Goal: Task Accomplishment & Management: Use online tool/utility

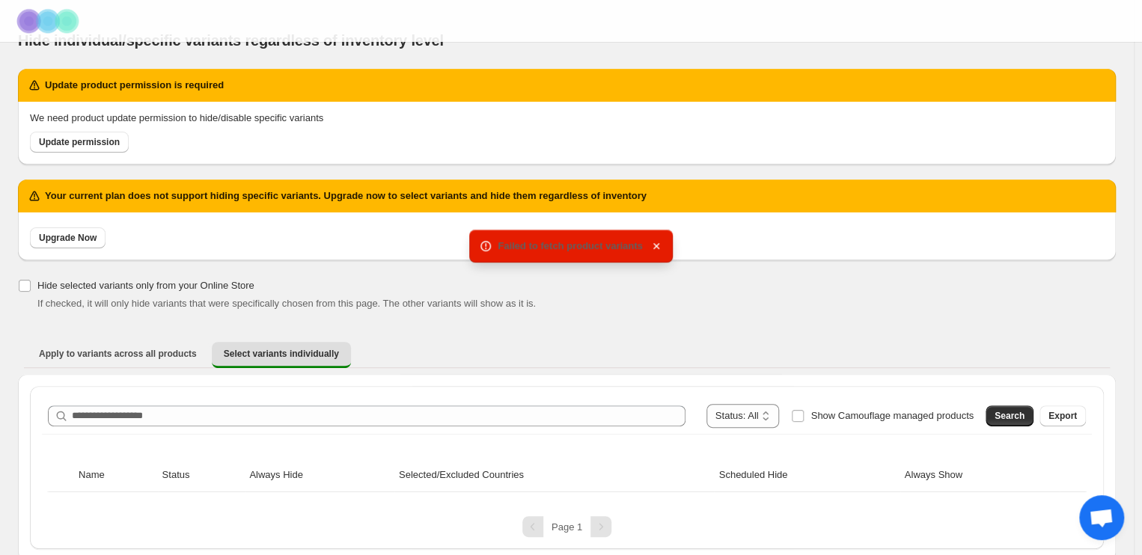
scroll to position [30, 0]
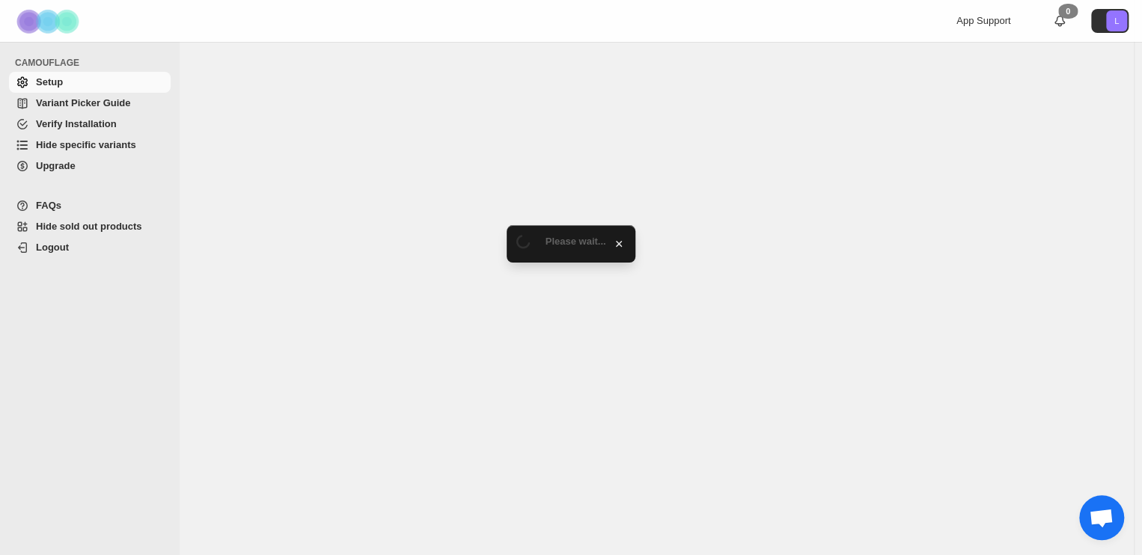
select select "******"
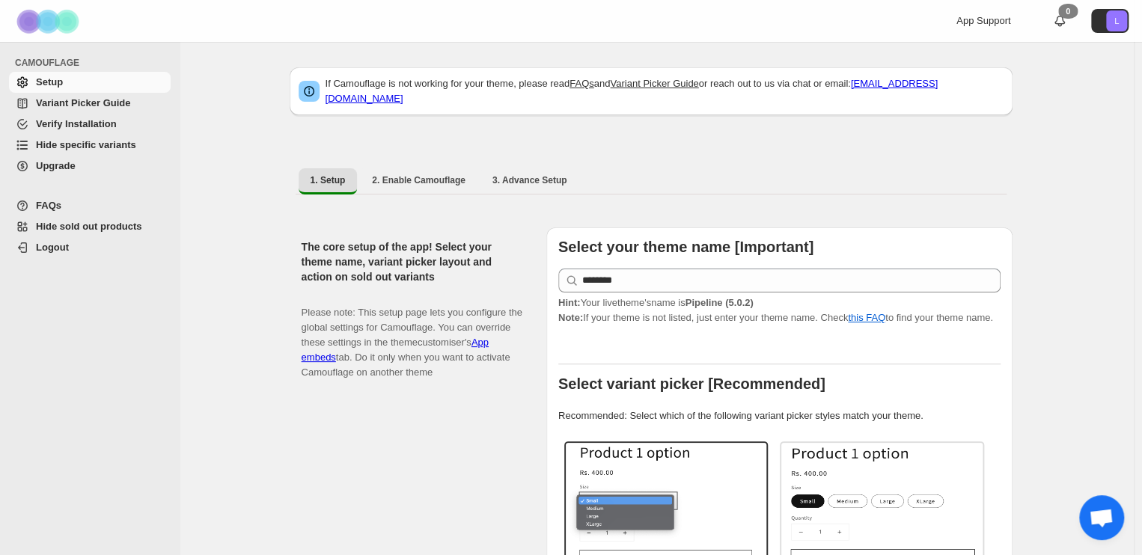
click at [90, 140] on span "Hide specific variants" at bounding box center [86, 144] width 100 height 11
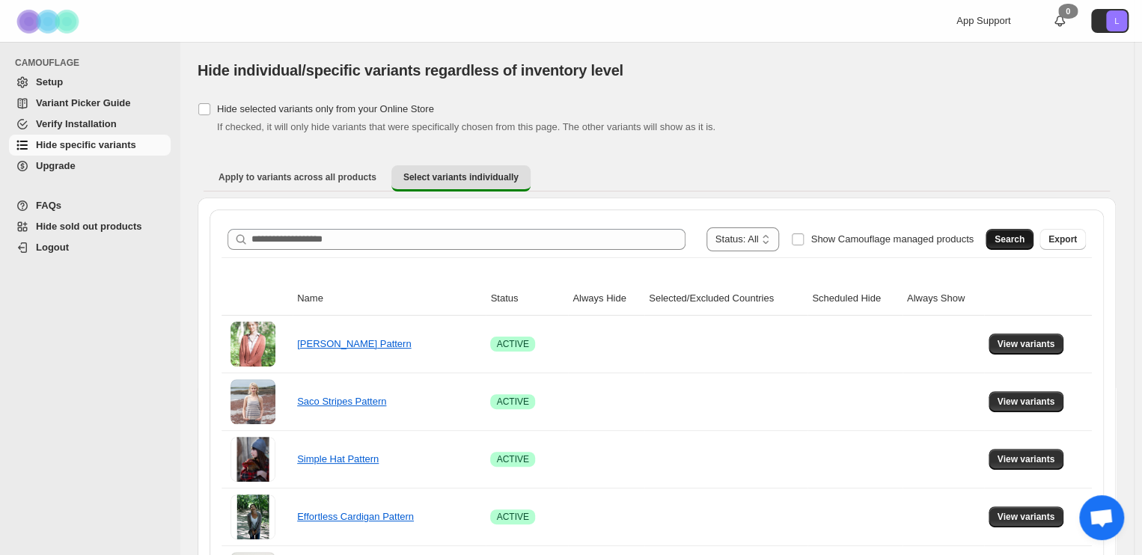
click at [1021, 236] on span "Search" at bounding box center [1009, 239] width 30 height 12
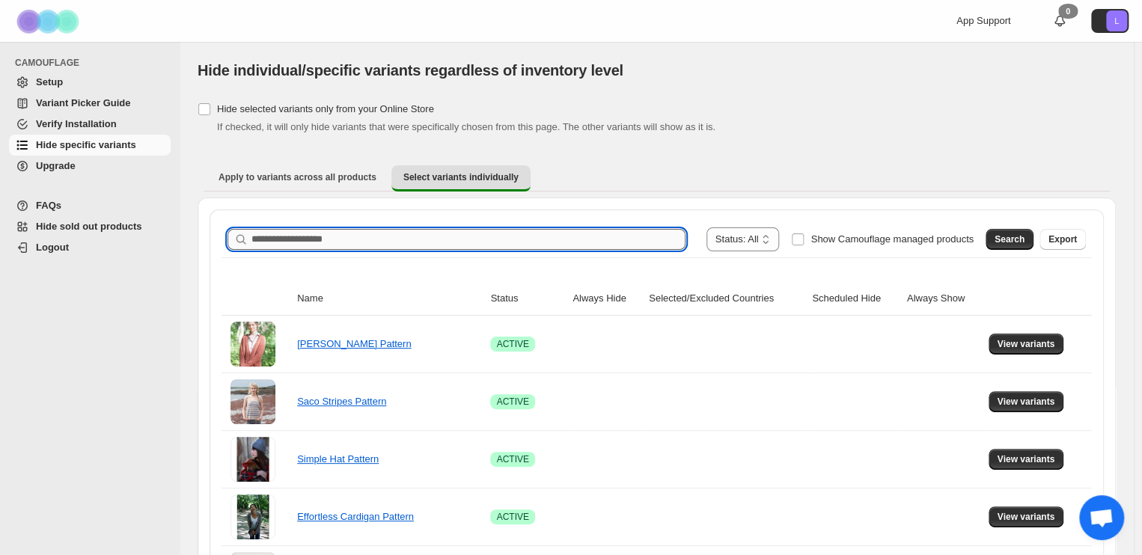
click at [533, 239] on input "Search product name" at bounding box center [468, 239] width 434 height 21
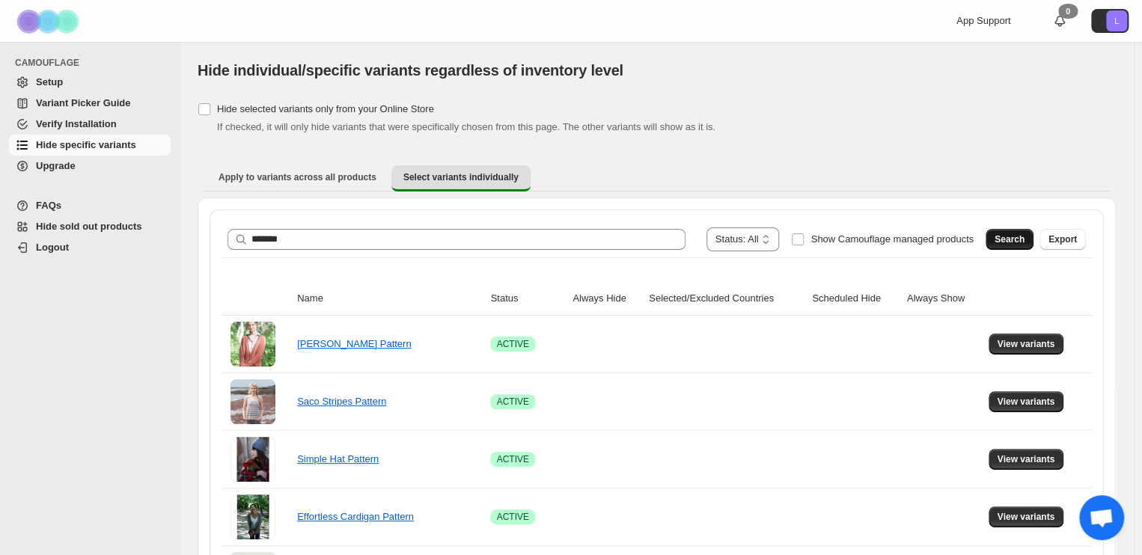
click at [1015, 239] on span "Search" at bounding box center [1009, 239] width 30 height 12
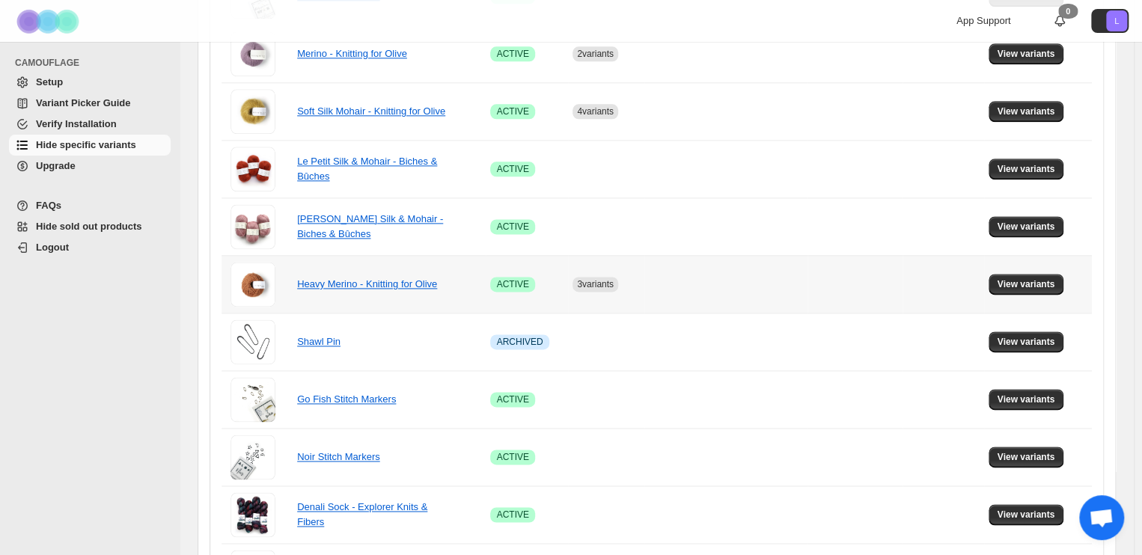
scroll to position [976, 0]
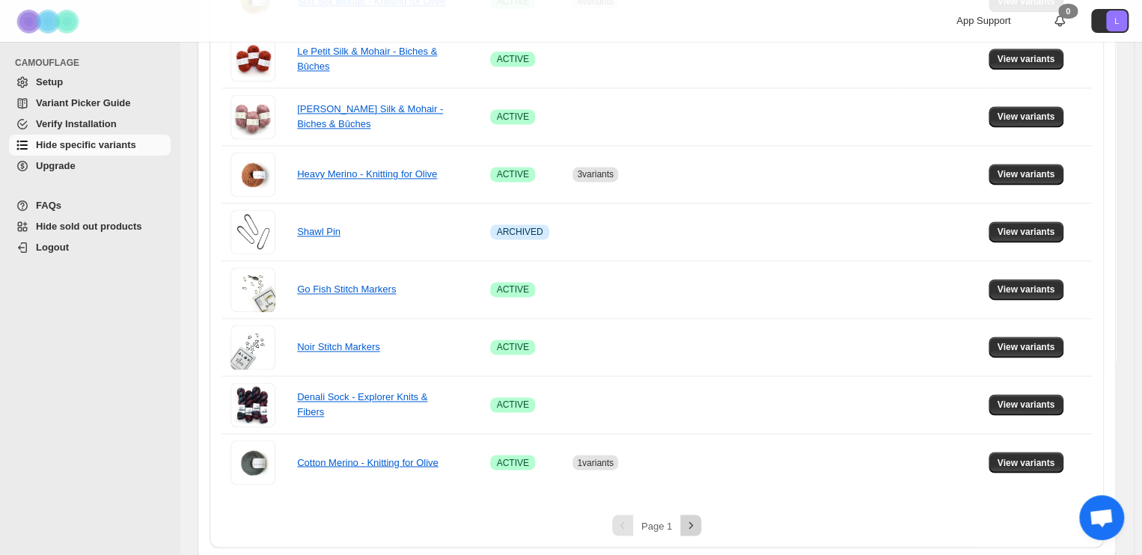
click at [685, 522] on button "Next" at bounding box center [690, 525] width 21 height 21
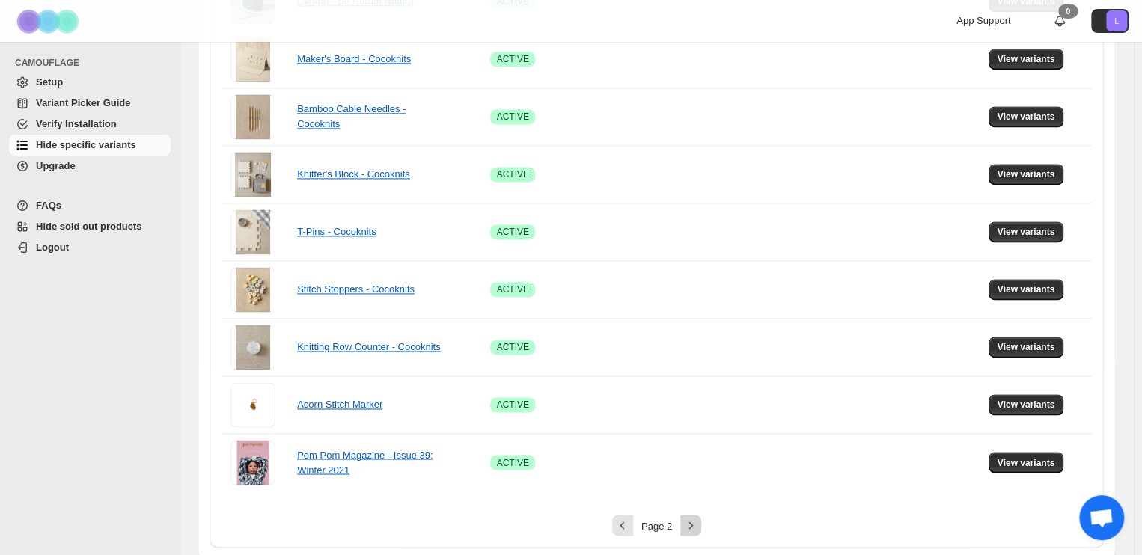
click at [688, 518] on icon "Next" at bounding box center [690, 525] width 15 height 15
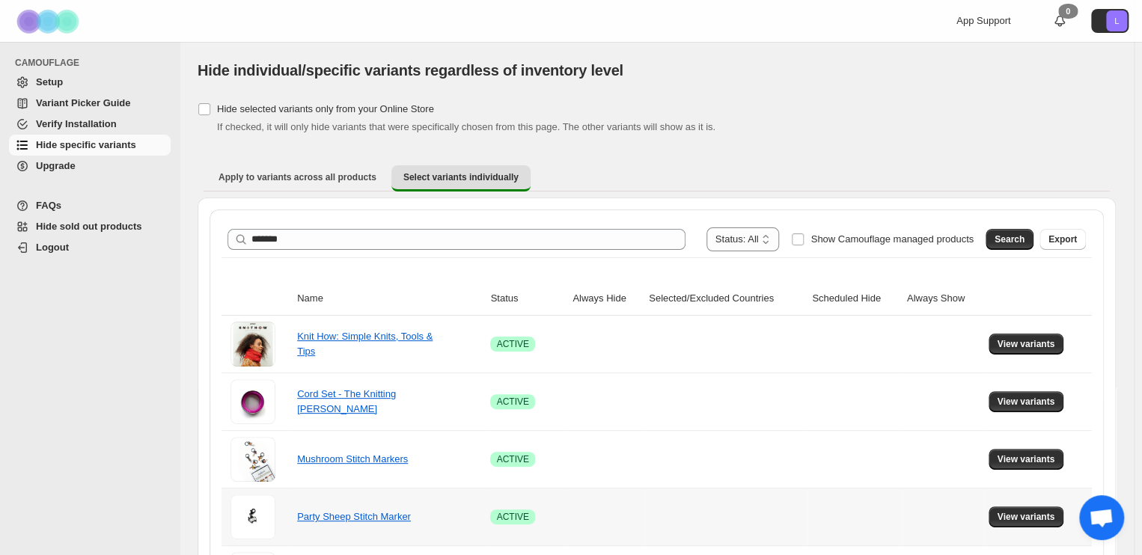
scroll to position [41, 0]
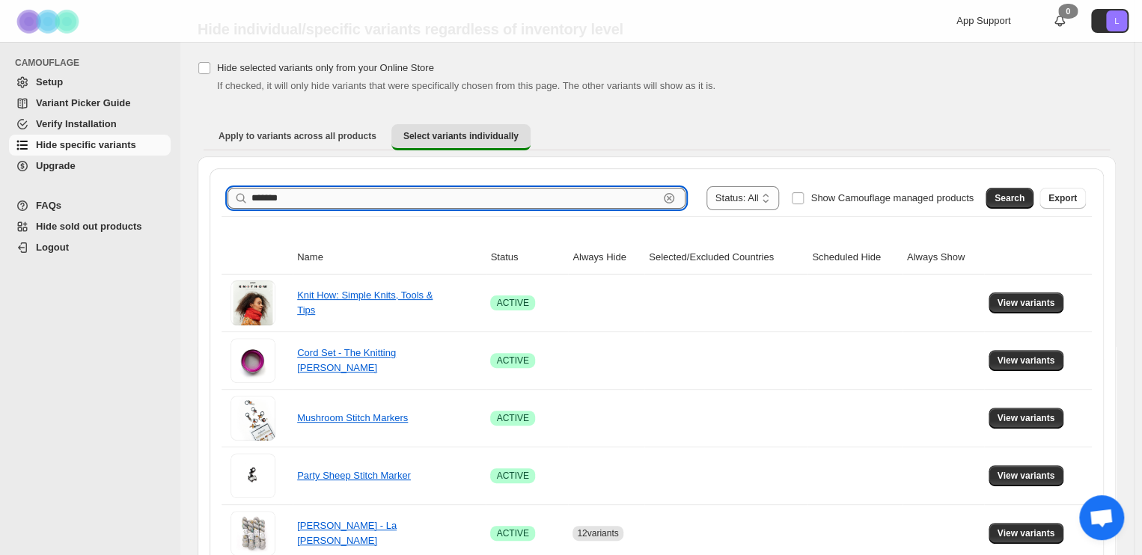
click at [470, 189] on input "*******" at bounding box center [454, 198] width 407 height 21
type input "**********"
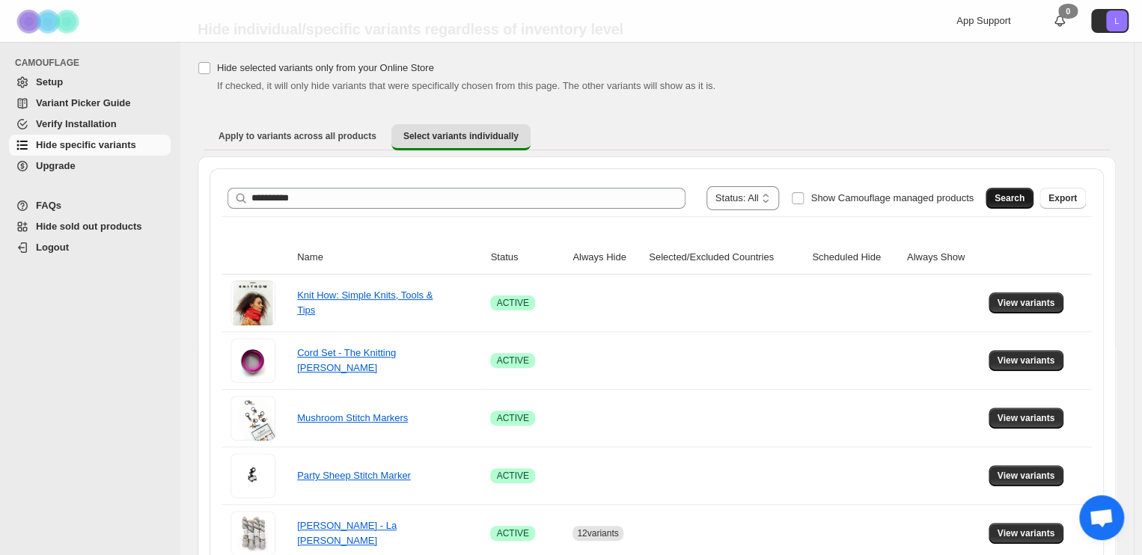
click at [1024, 194] on span "Search" at bounding box center [1009, 198] width 30 height 12
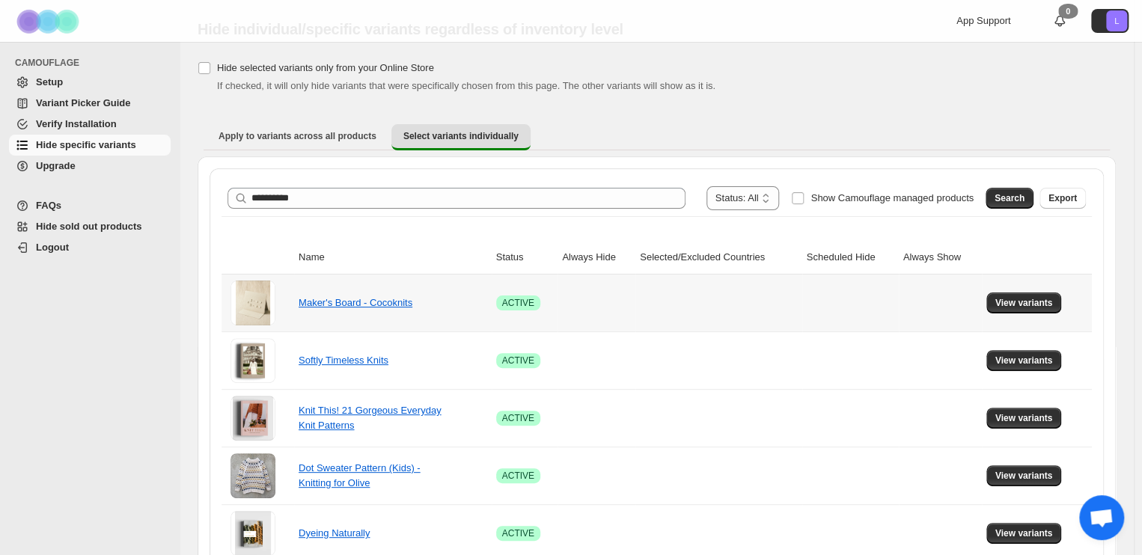
scroll to position [230, 0]
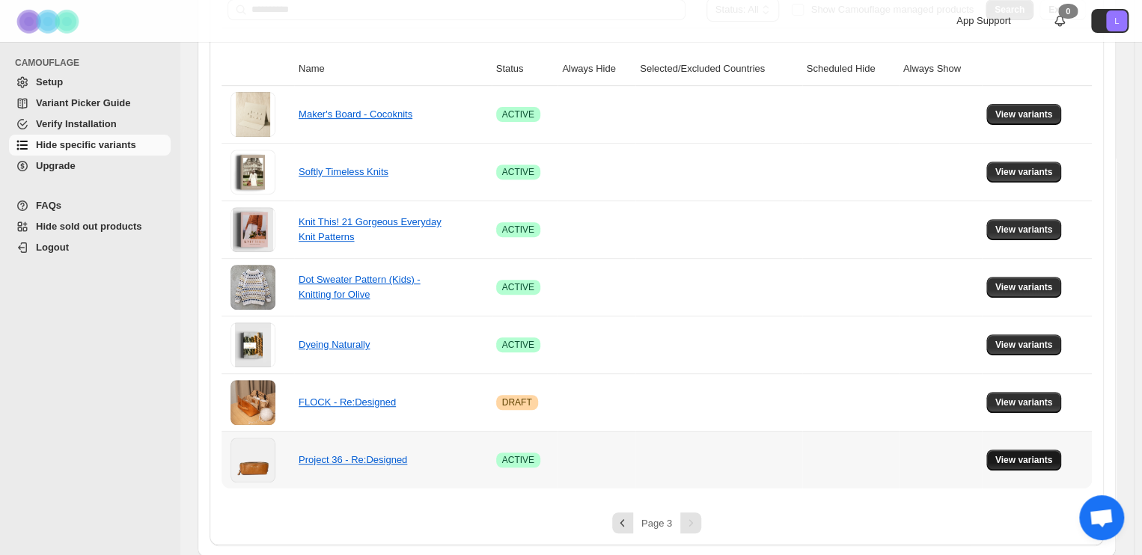
click at [1029, 459] on span "View variants" at bounding box center [1024, 460] width 58 height 12
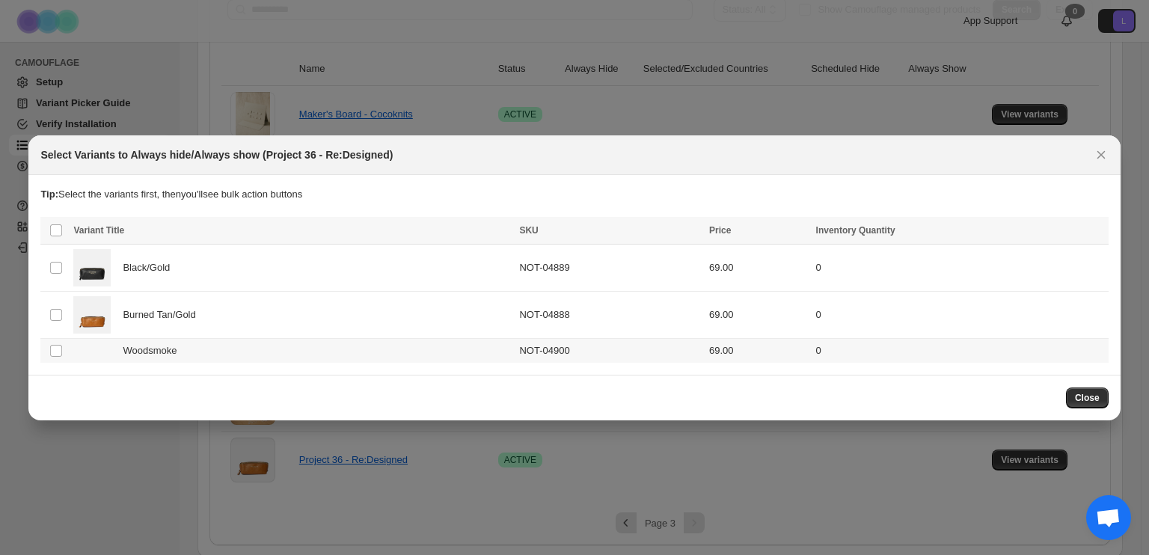
click at [447, 347] on div "Woodsmoke" at bounding box center [291, 350] width 437 height 15
click at [793, 228] on span "Always hide" at bounding box center [773, 232] width 52 height 12
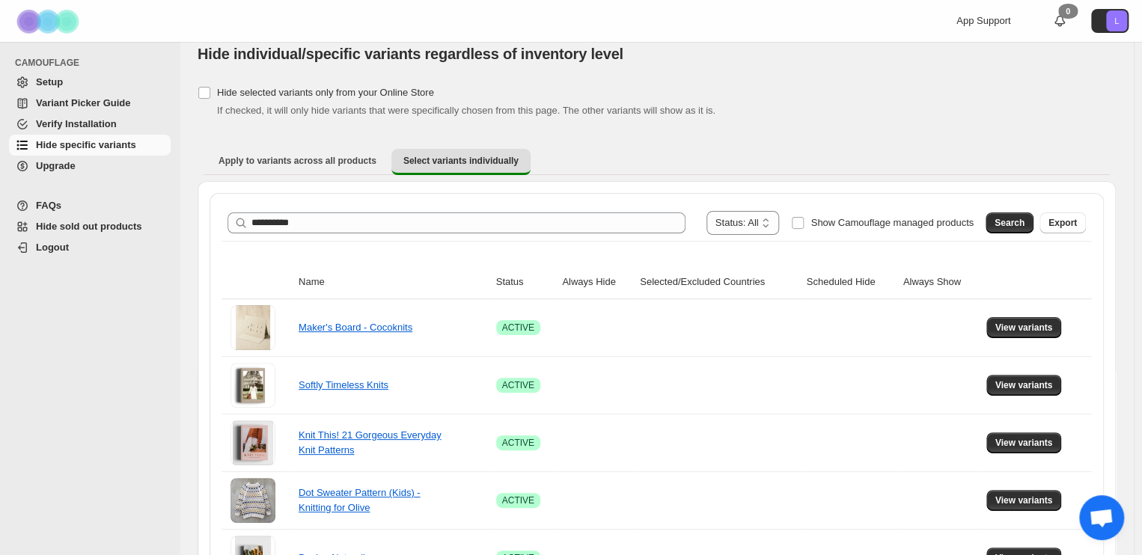
scroll to position [0, 0]
